Goal: Transaction & Acquisition: Download file/media

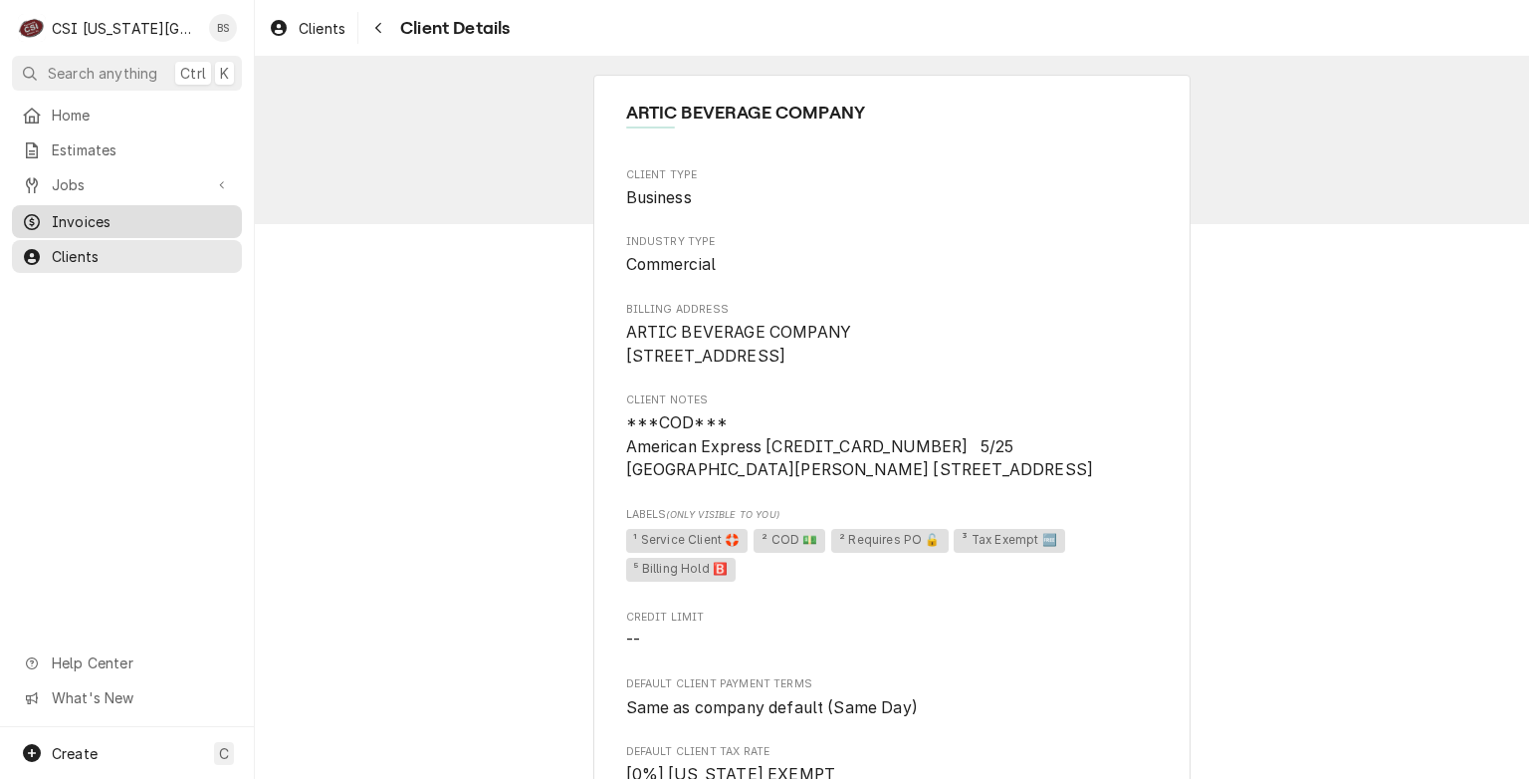
click at [72, 211] on span "Invoices" at bounding box center [142, 221] width 180 height 21
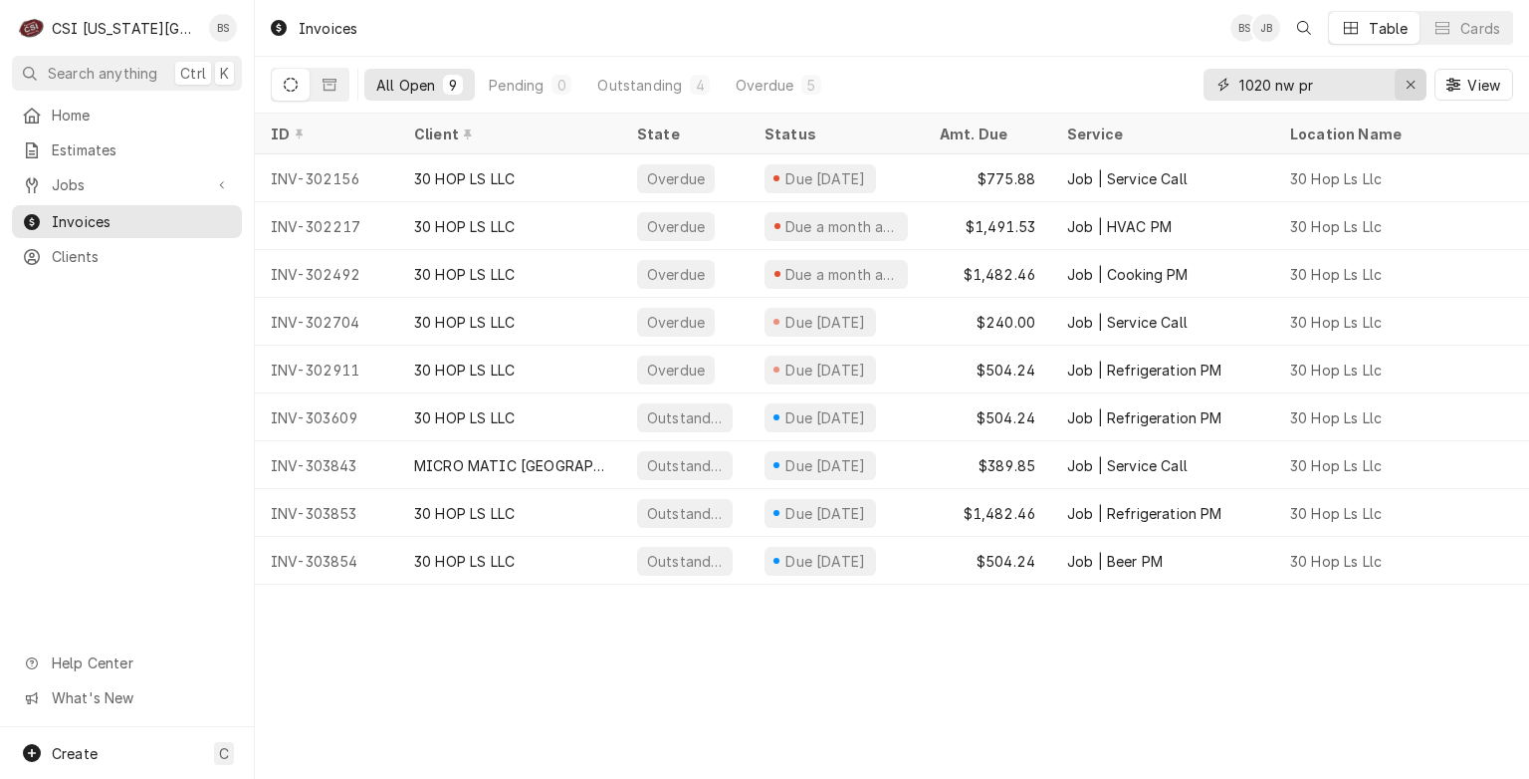
click at [1414, 78] on icon "Erase input" at bounding box center [1411, 85] width 11 height 14
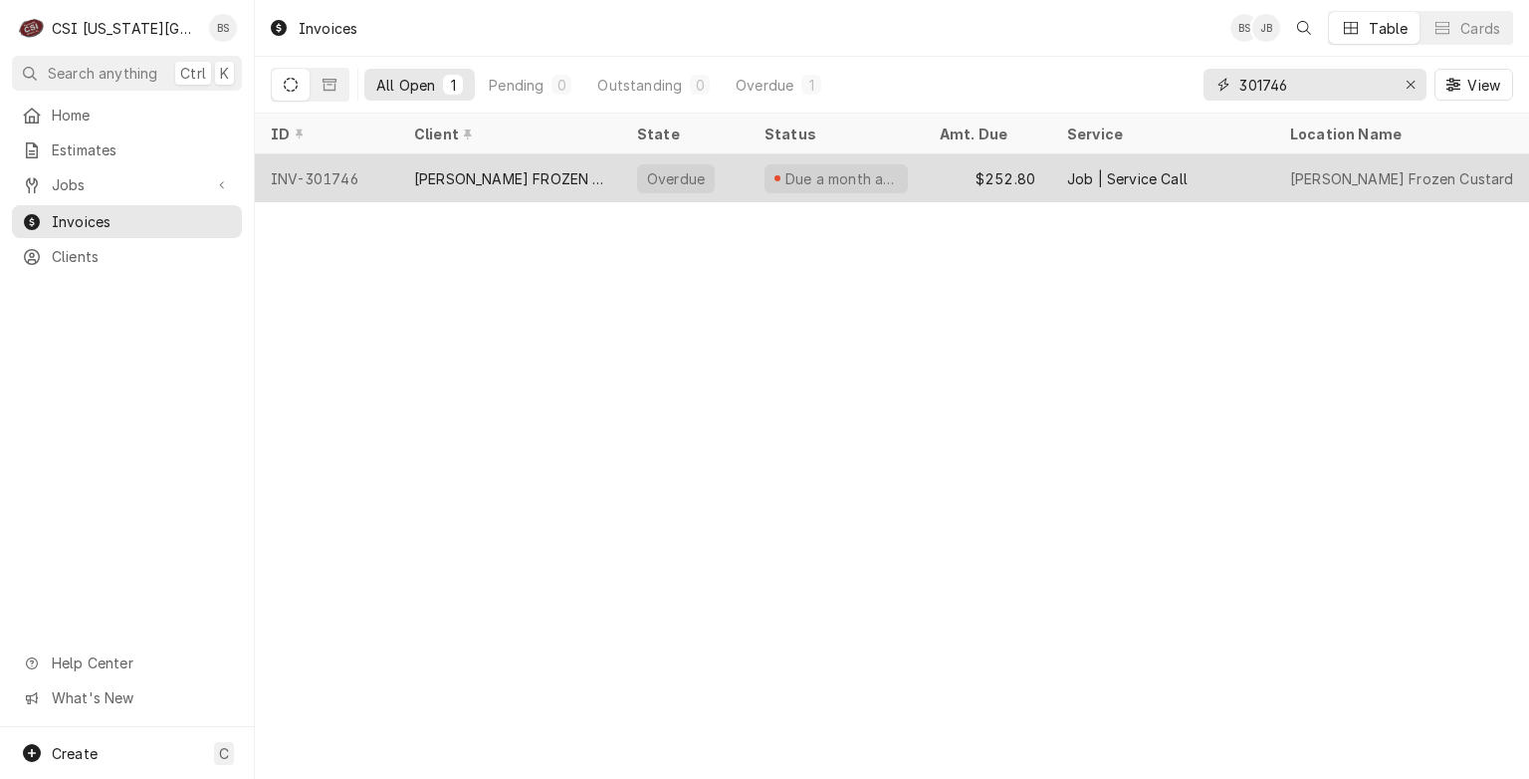
type input "301746"
click at [530, 171] on div "ANDYS FROZEN CUSTARD MAIN" at bounding box center [509, 178] width 191 height 21
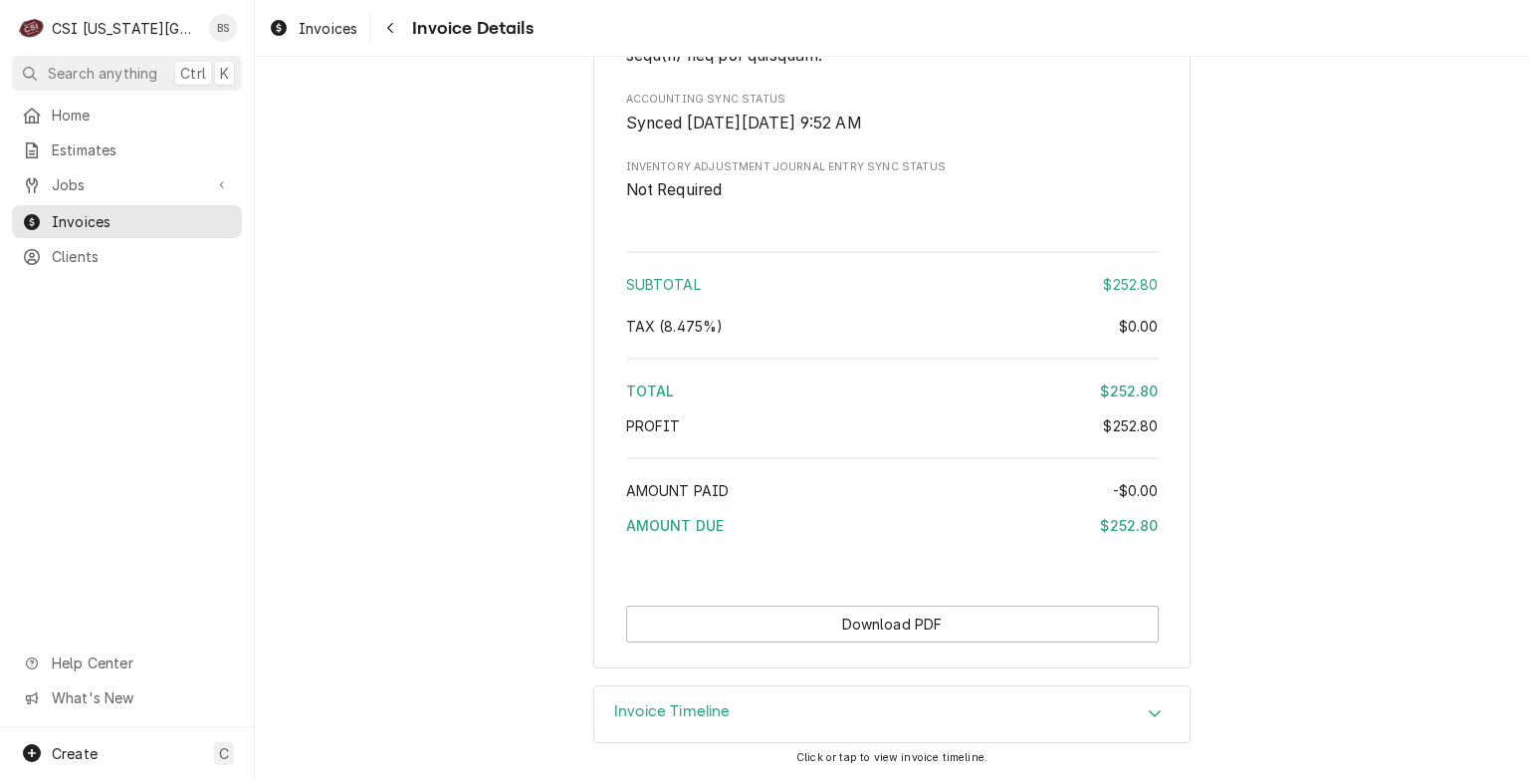
scroll to position [3128, 0]
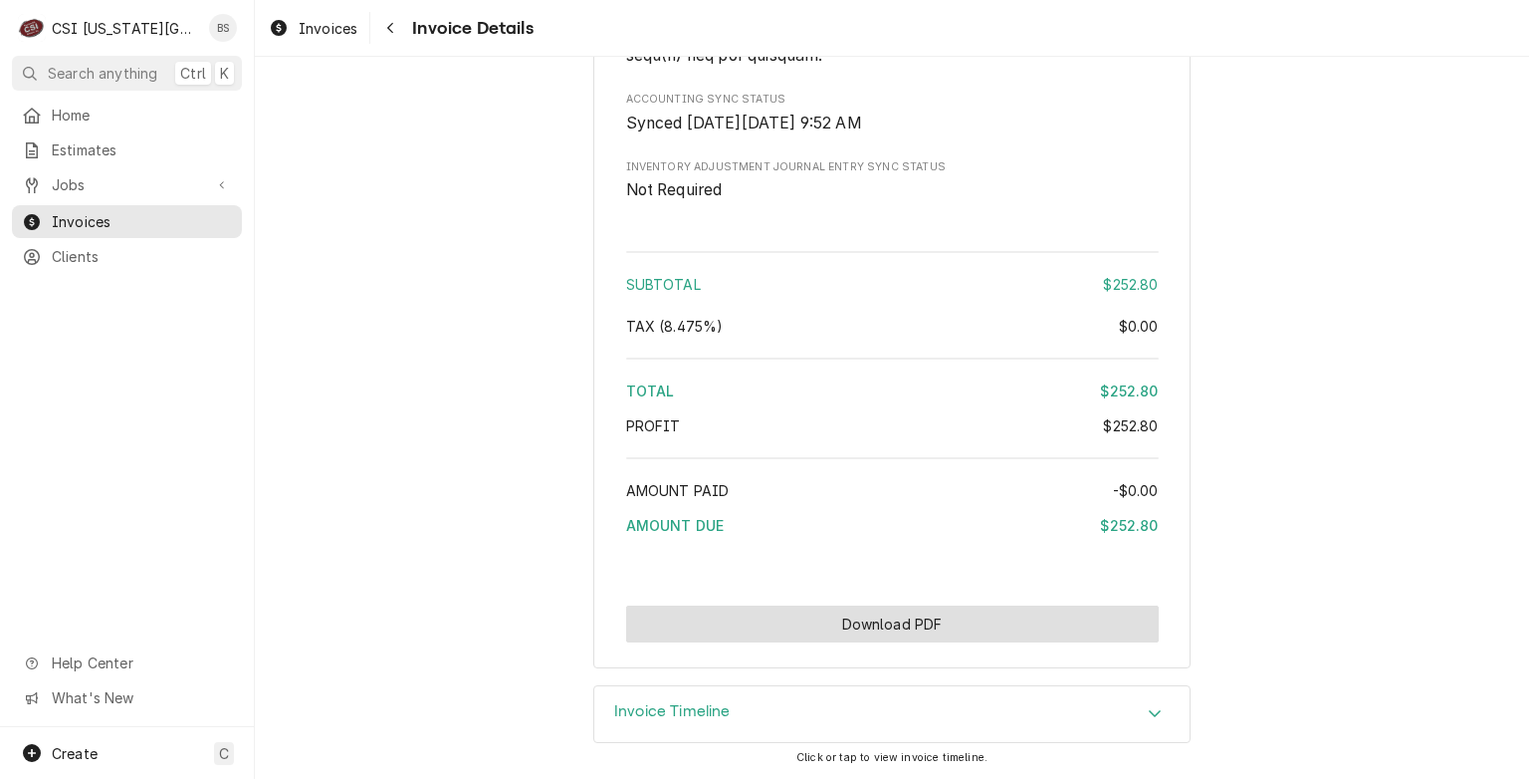
click at [879, 624] on button "Download PDF" at bounding box center [892, 623] width 533 height 37
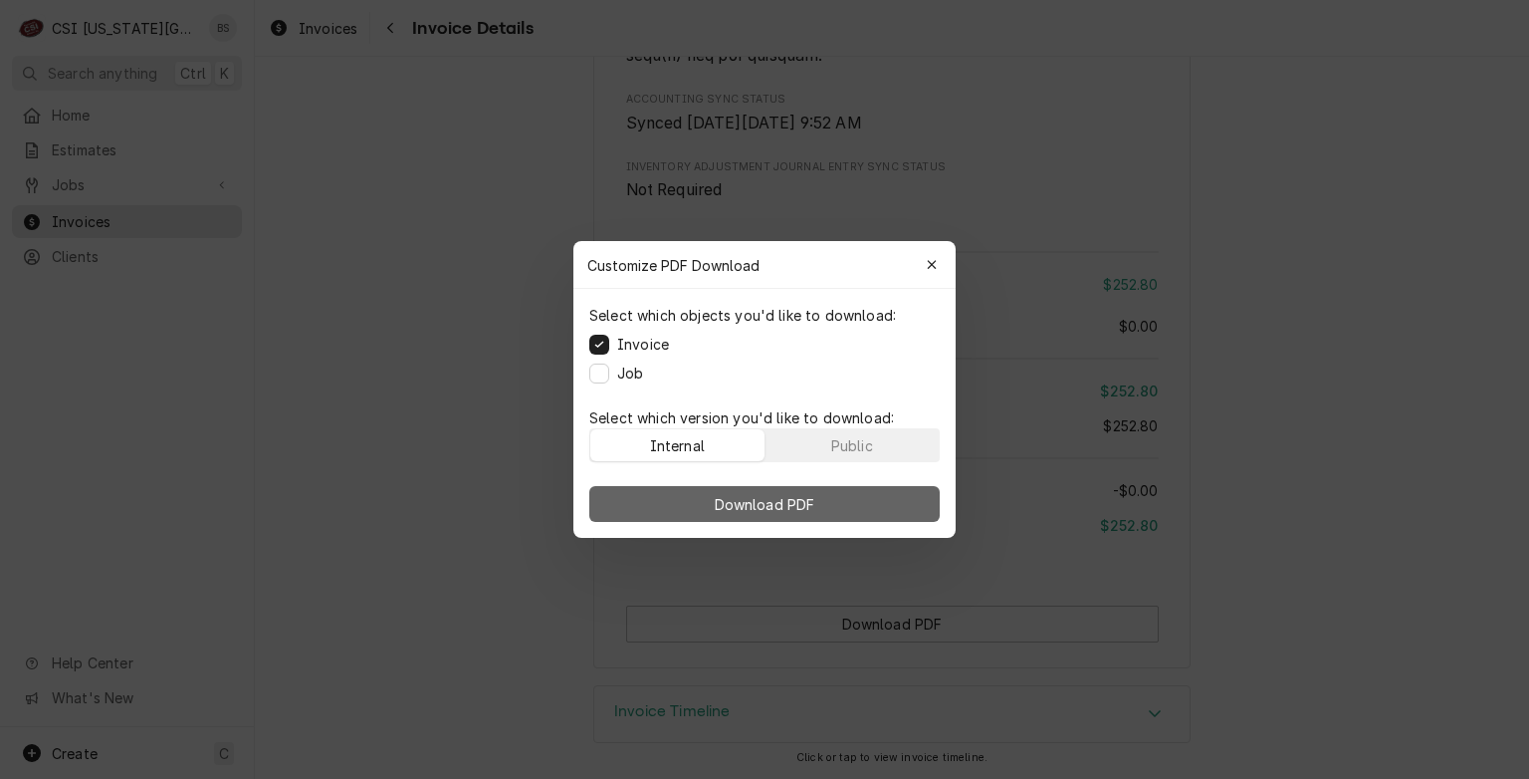
click at [742, 500] on span "Download PDF" at bounding box center [765, 504] width 109 height 21
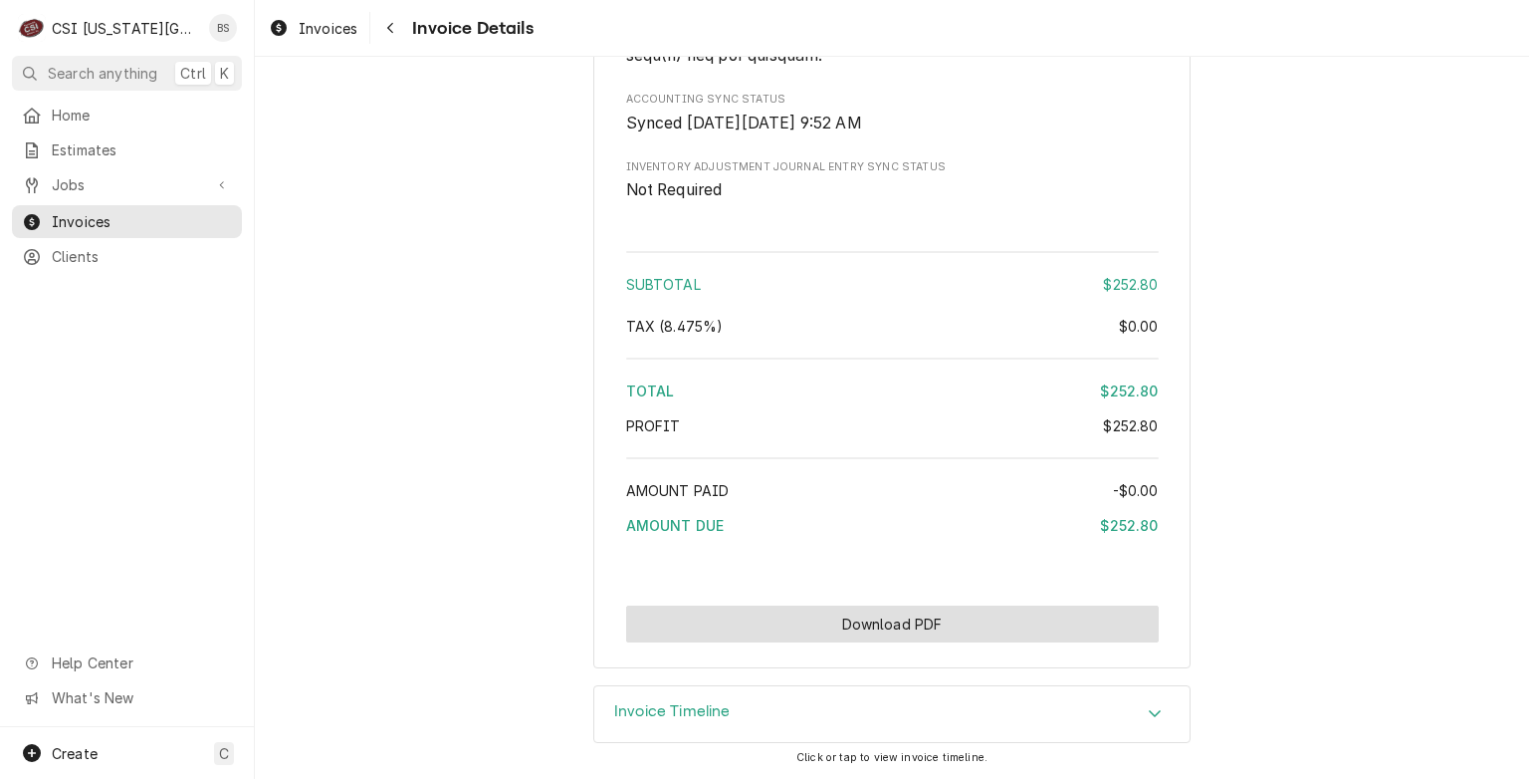
click at [872, 614] on button "Download PDF" at bounding box center [892, 623] width 533 height 37
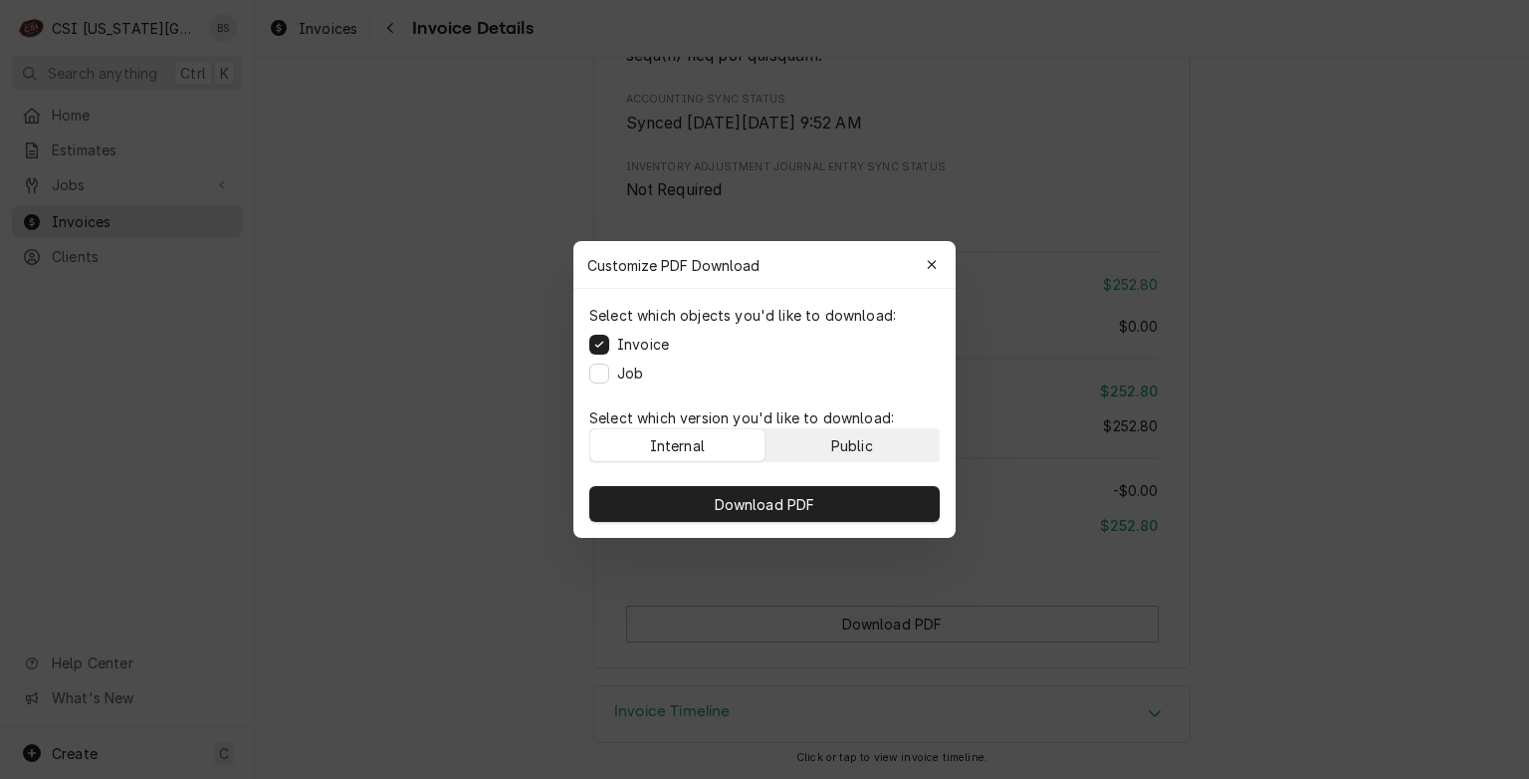
click at [851, 435] on div "Public" at bounding box center [852, 445] width 42 height 21
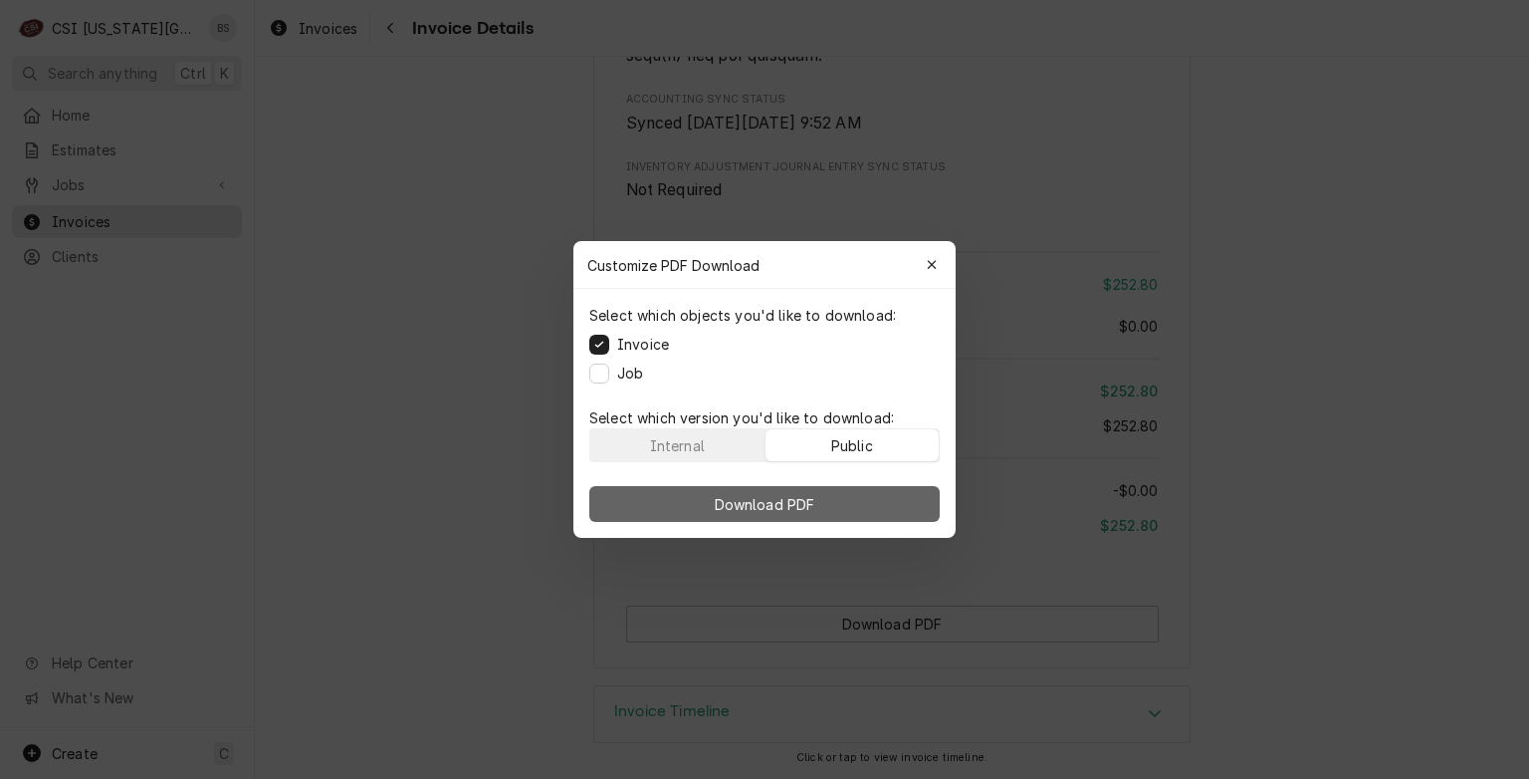
click at [768, 497] on span "Download PDF" at bounding box center [765, 504] width 109 height 21
